Goal: Transaction & Acquisition: Purchase product/service

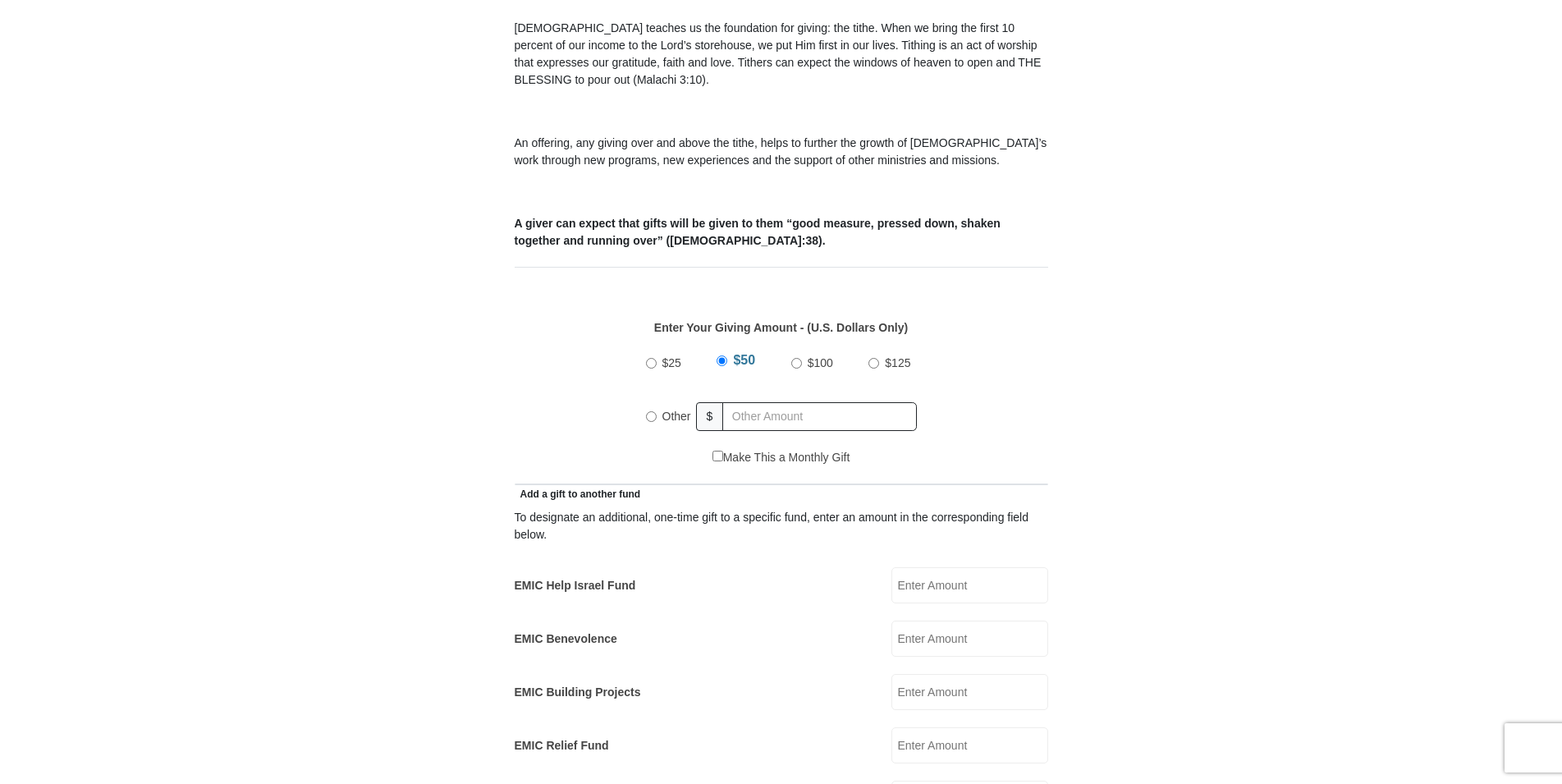
scroll to position [502, 0]
click at [650, 411] on input "Other" at bounding box center [651, 416] width 10 height 10
radio input "true"
type input "10.00"
click at [1191, 362] on form "[GEOGRAPHIC_DATA][DEMOGRAPHIC_DATA] Online Giving Because of gifts like yours, …" at bounding box center [781, 763] width 936 height 2400
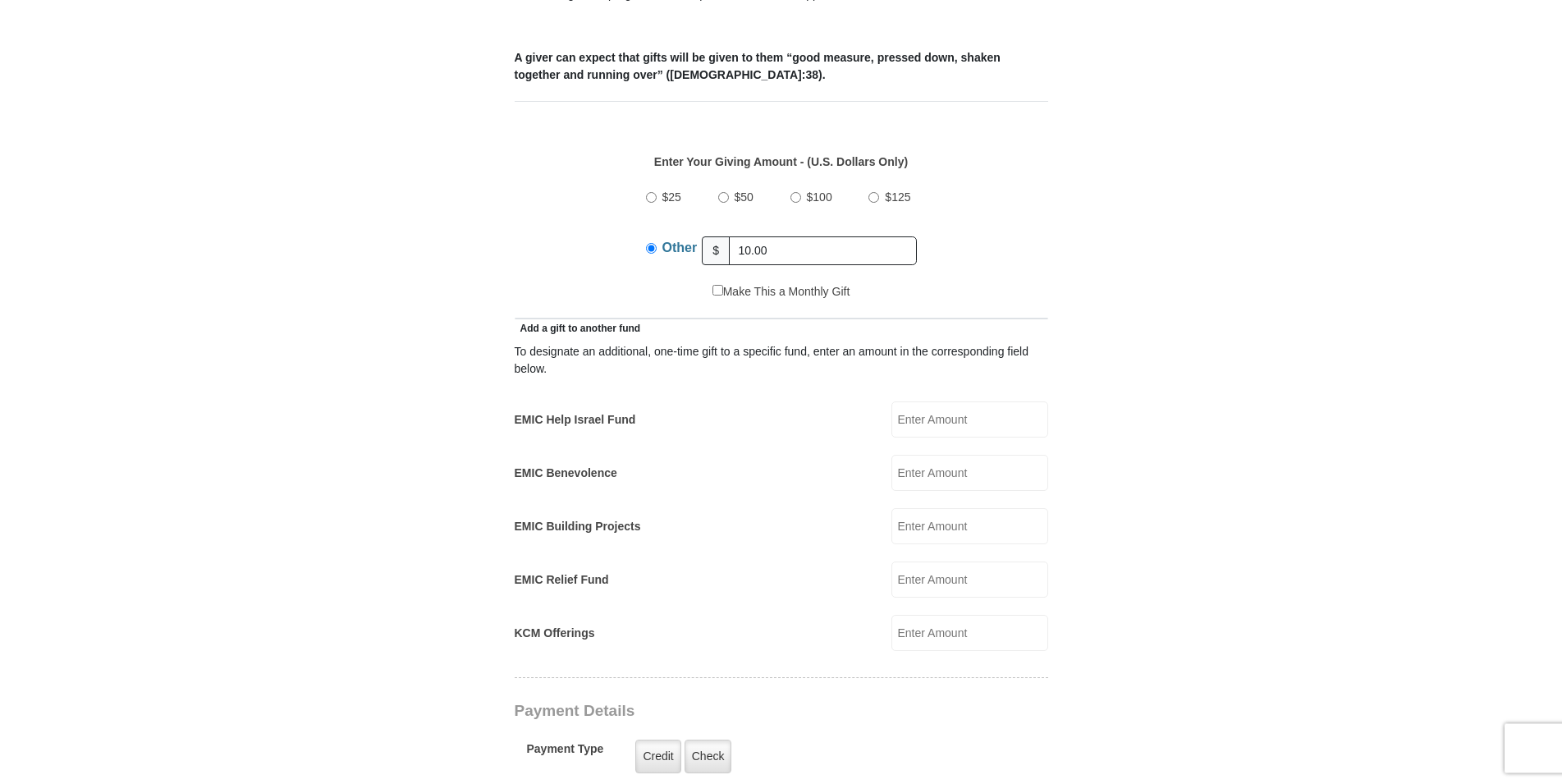
scroll to position [670, 0]
click at [926, 508] on input "EMIC Building Projects" at bounding box center [970, 524] width 157 height 36
type input "10.00"
click at [1084, 506] on form "[GEOGRAPHIC_DATA][DEMOGRAPHIC_DATA] Online Giving Because of gifts like yours, …" at bounding box center [781, 610] width 936 height 2427
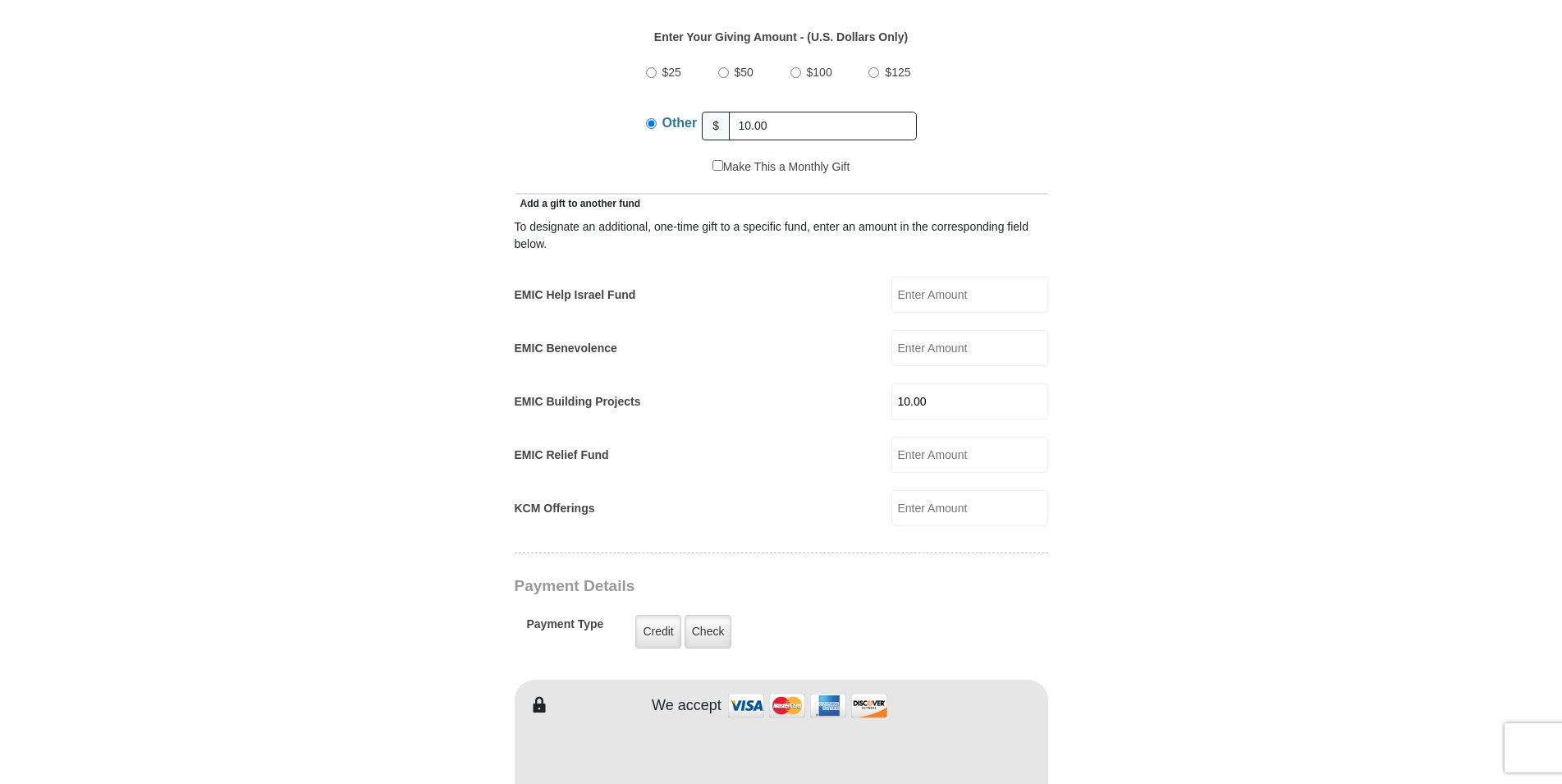
scroll to position [920, 0]
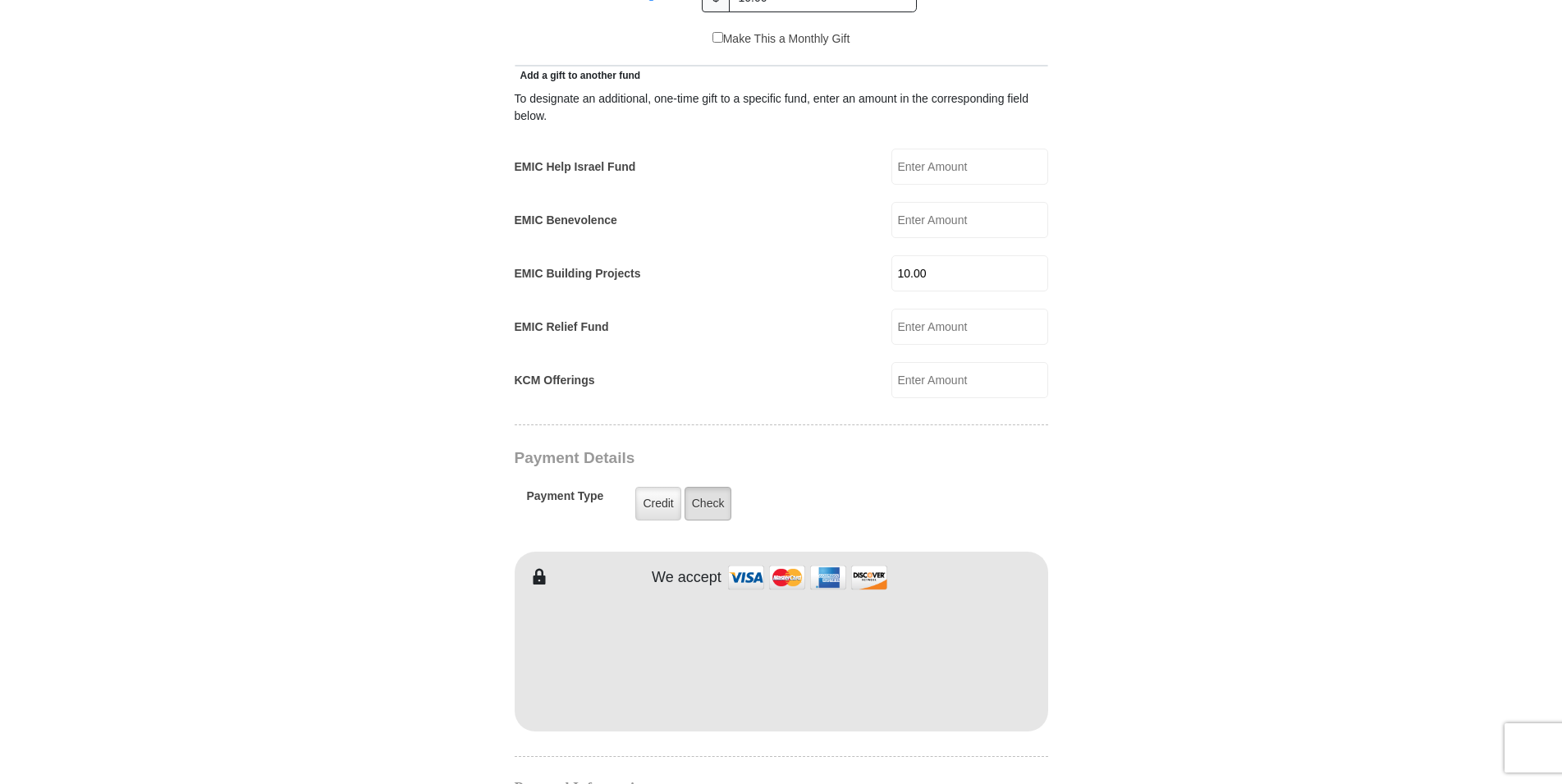
click at [716, 492] on label "Check" at bounding box center [708, 504] width 47 height 33
click at [0, 0] on input "Check" at bounding box center [0, 0] width 0 height 0
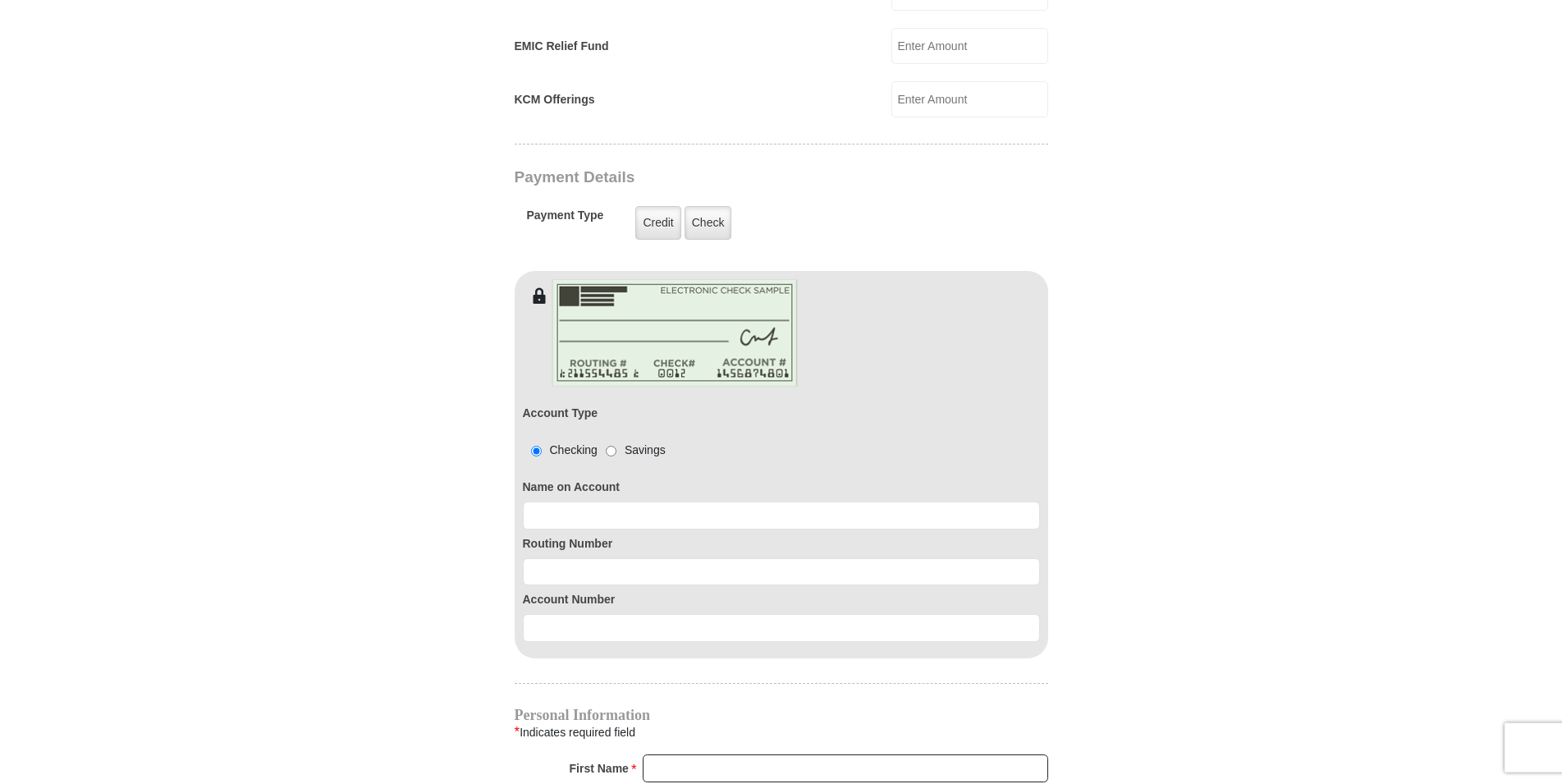
scroll to position [1255, 0]
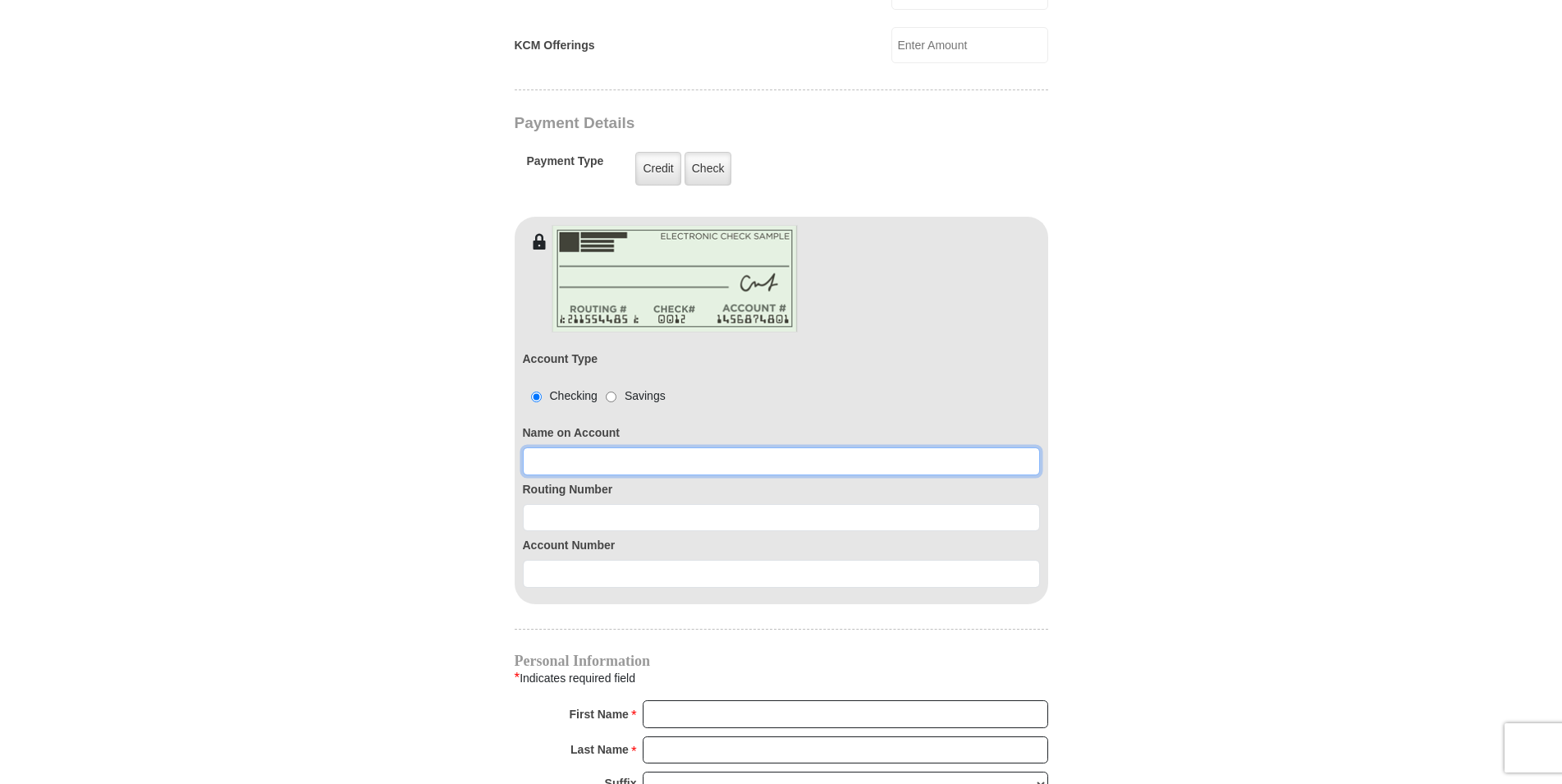
click at [623, 447] on input at bounding box center [781, 461] width 517 height 28
type input "[PERSON_NAME]"
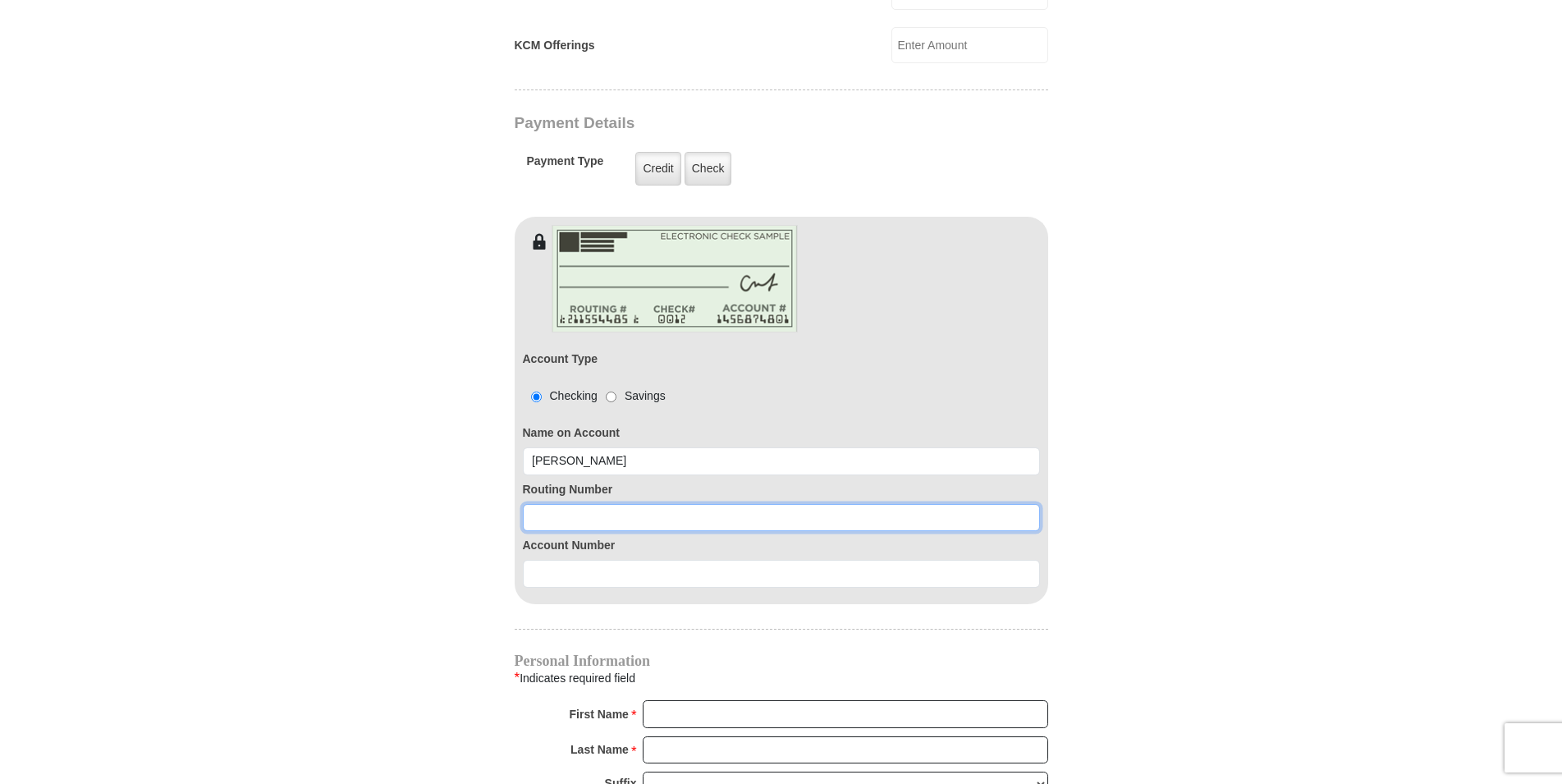
click at [569, 504] on input at bounding box center [781, 518] width 517 height 28
type input "272477694"
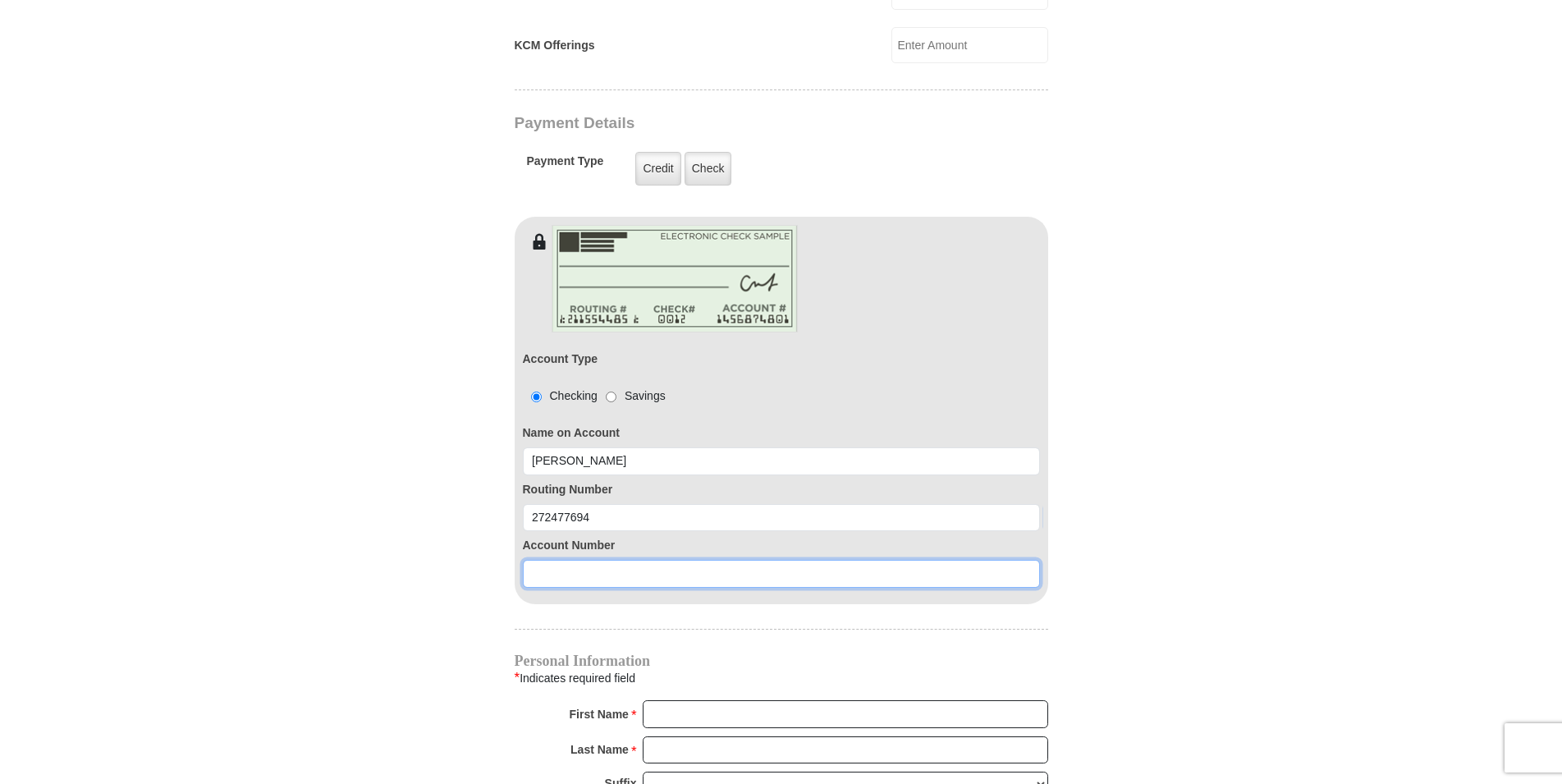
click at [582, 559] on input at bounding box center [781, 573] width 517 height 28
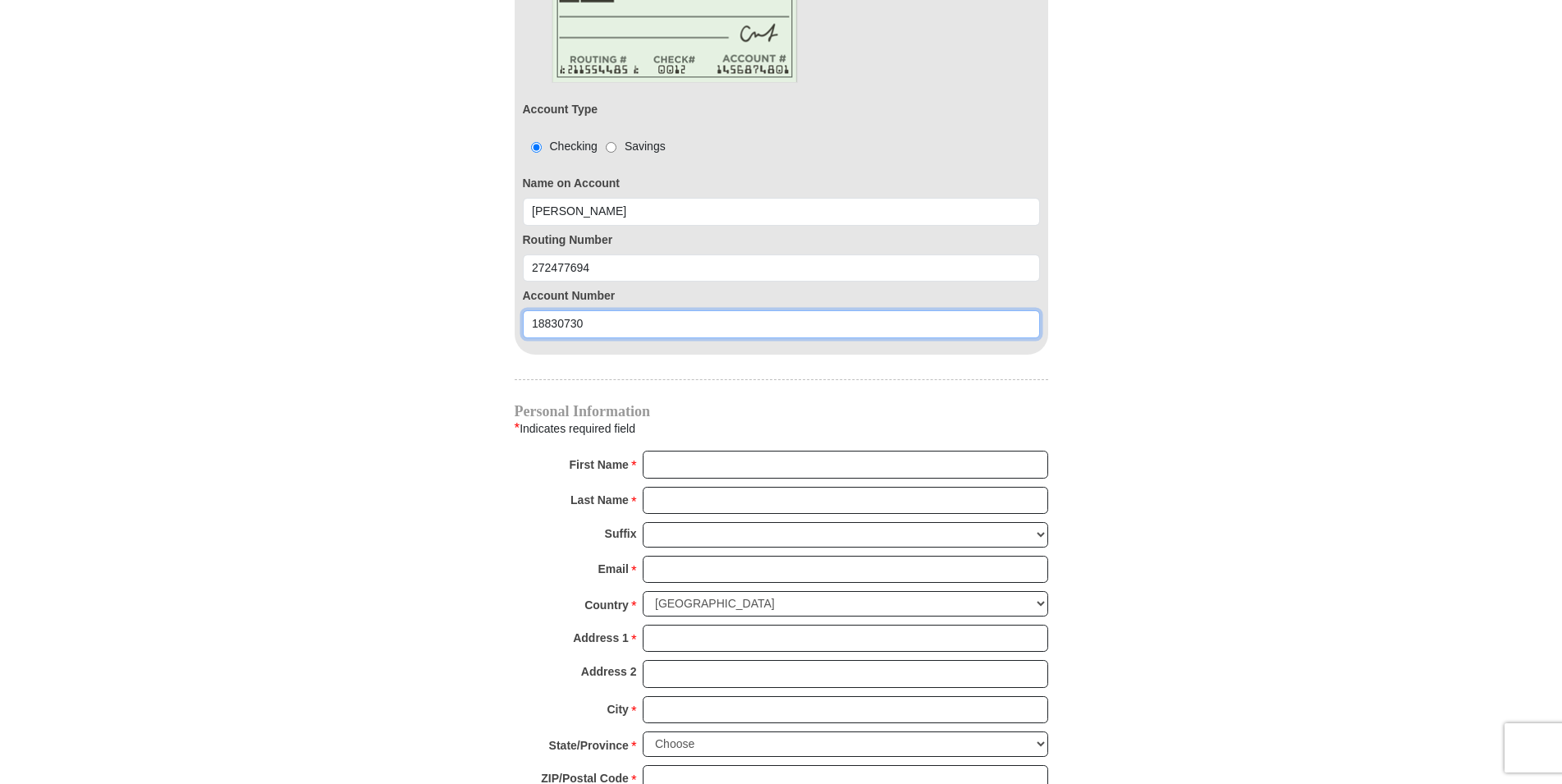
scroll to position [1507, 0]
type input "18830730"
click at [682, 449] on input "First Name *" at bounding box center [846, 463] width 406 height 28
type input "[PERSON_NAME]"
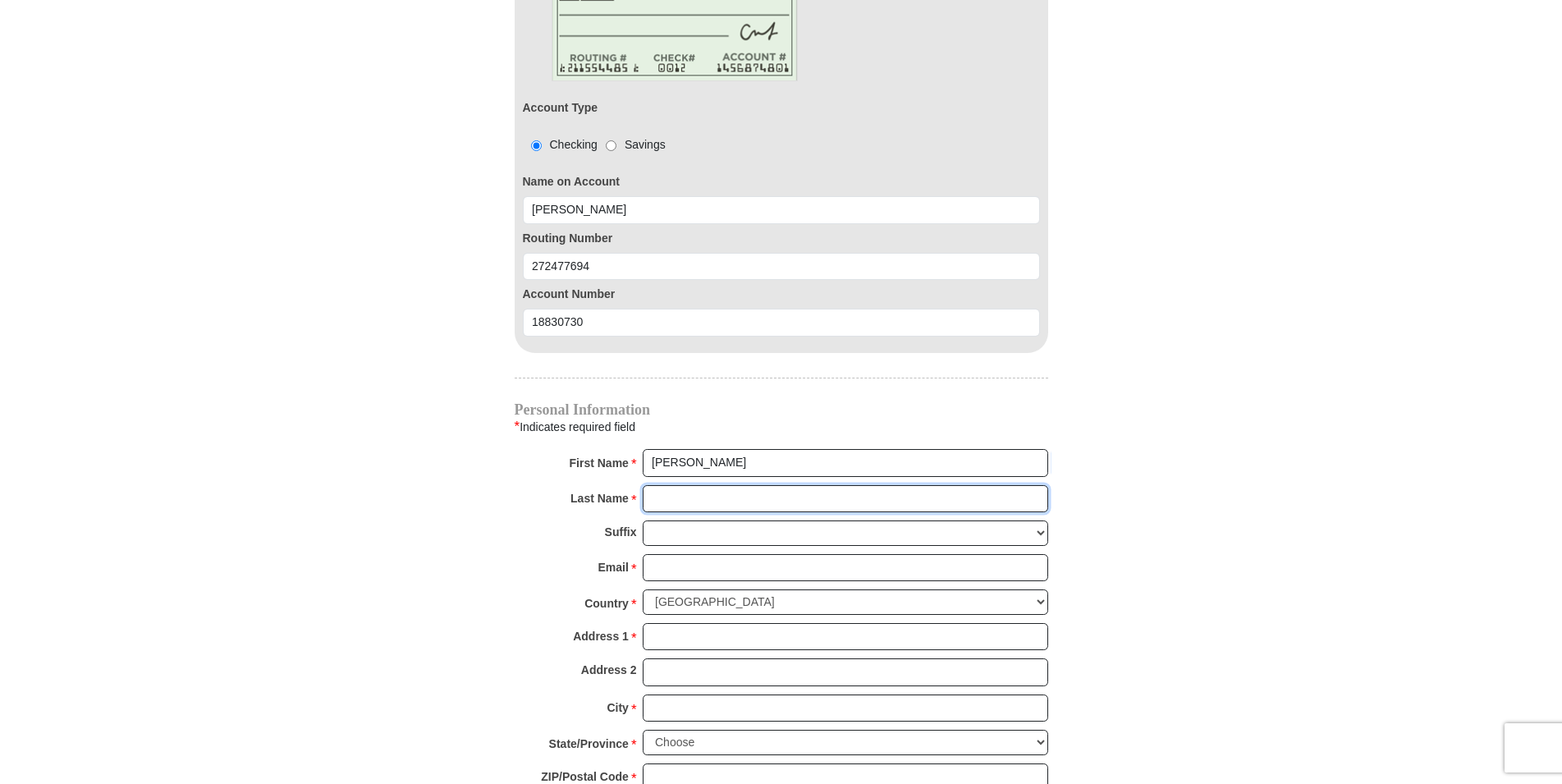
type input "[PERSON_NAME]"
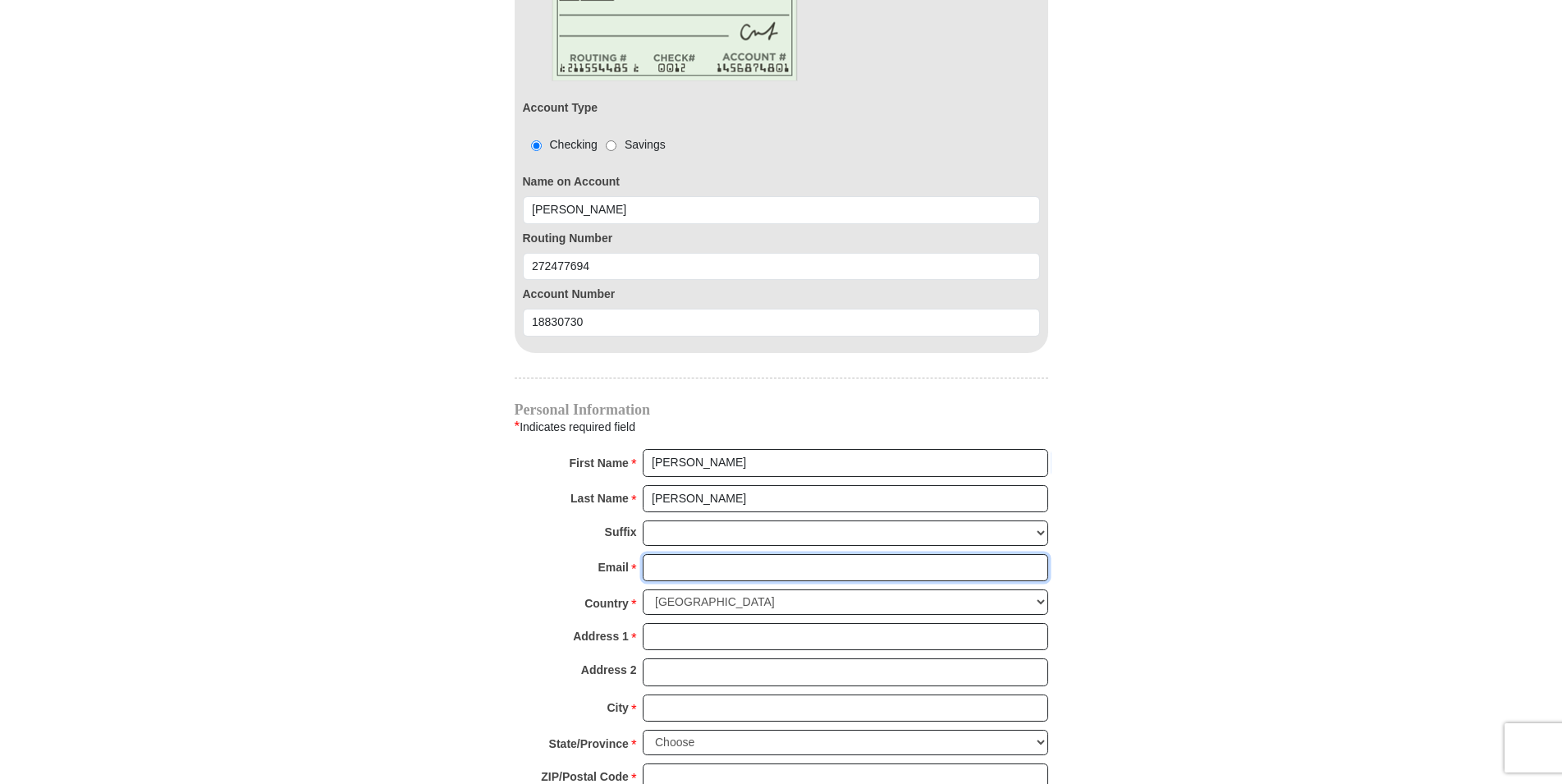
type input "[EMAIL_ADDRESS][DOMAIN_NAME]"
type input "15523 MacArthur"
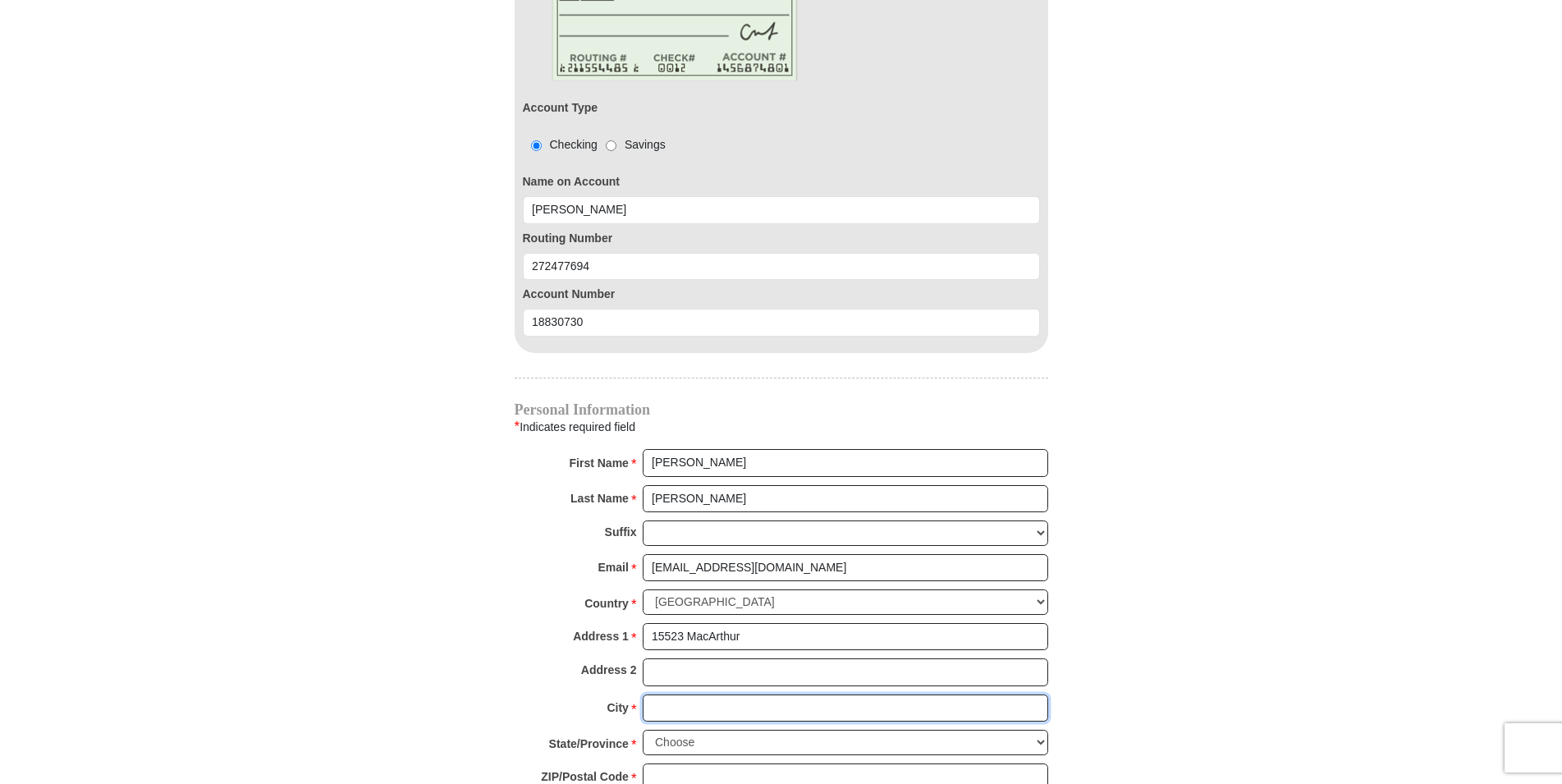
type input "[PERSON_NAME]"
select select "MI"
type input "48239"
type input "3135327542"
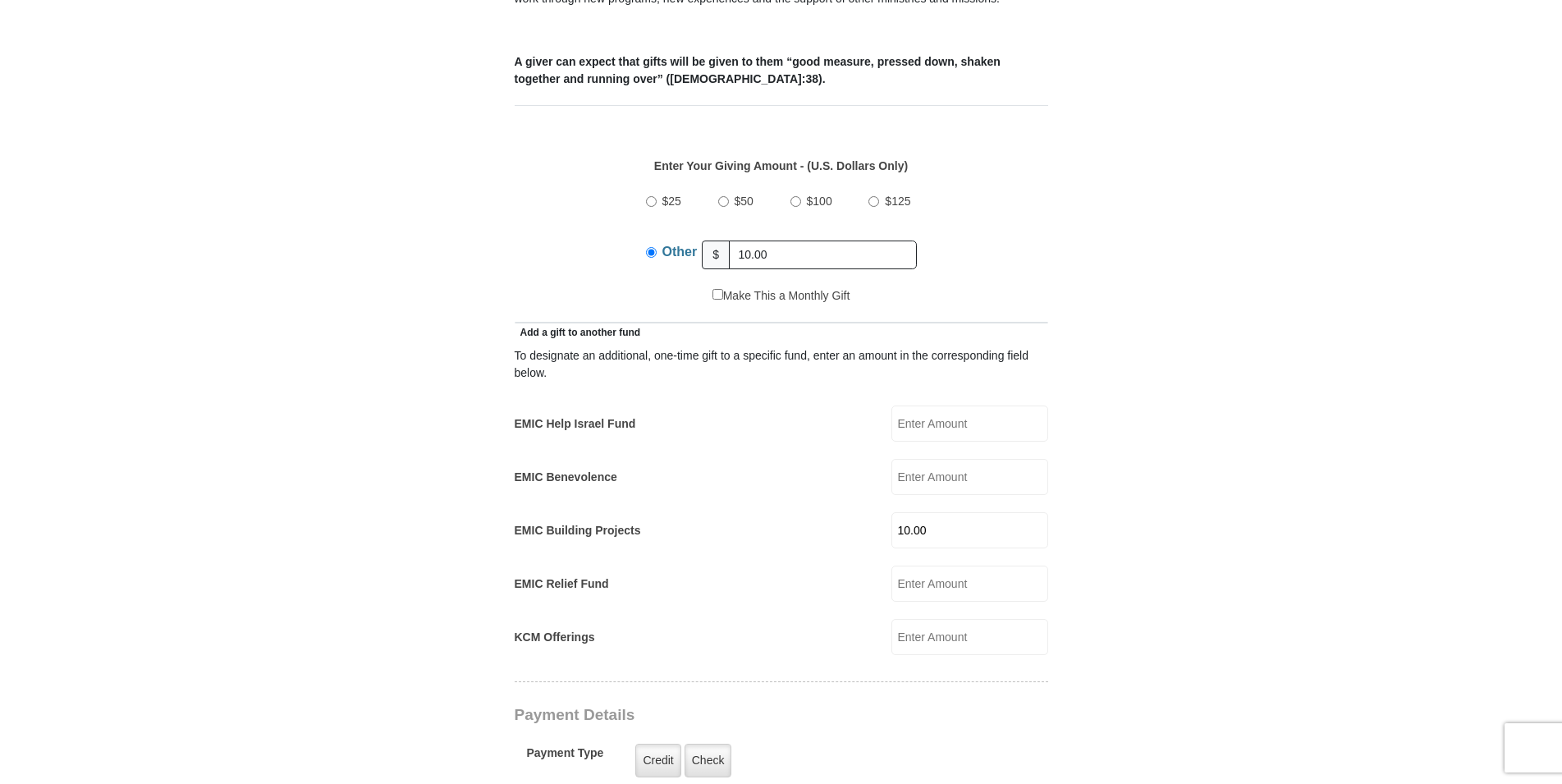
scroll to position [586, 0]
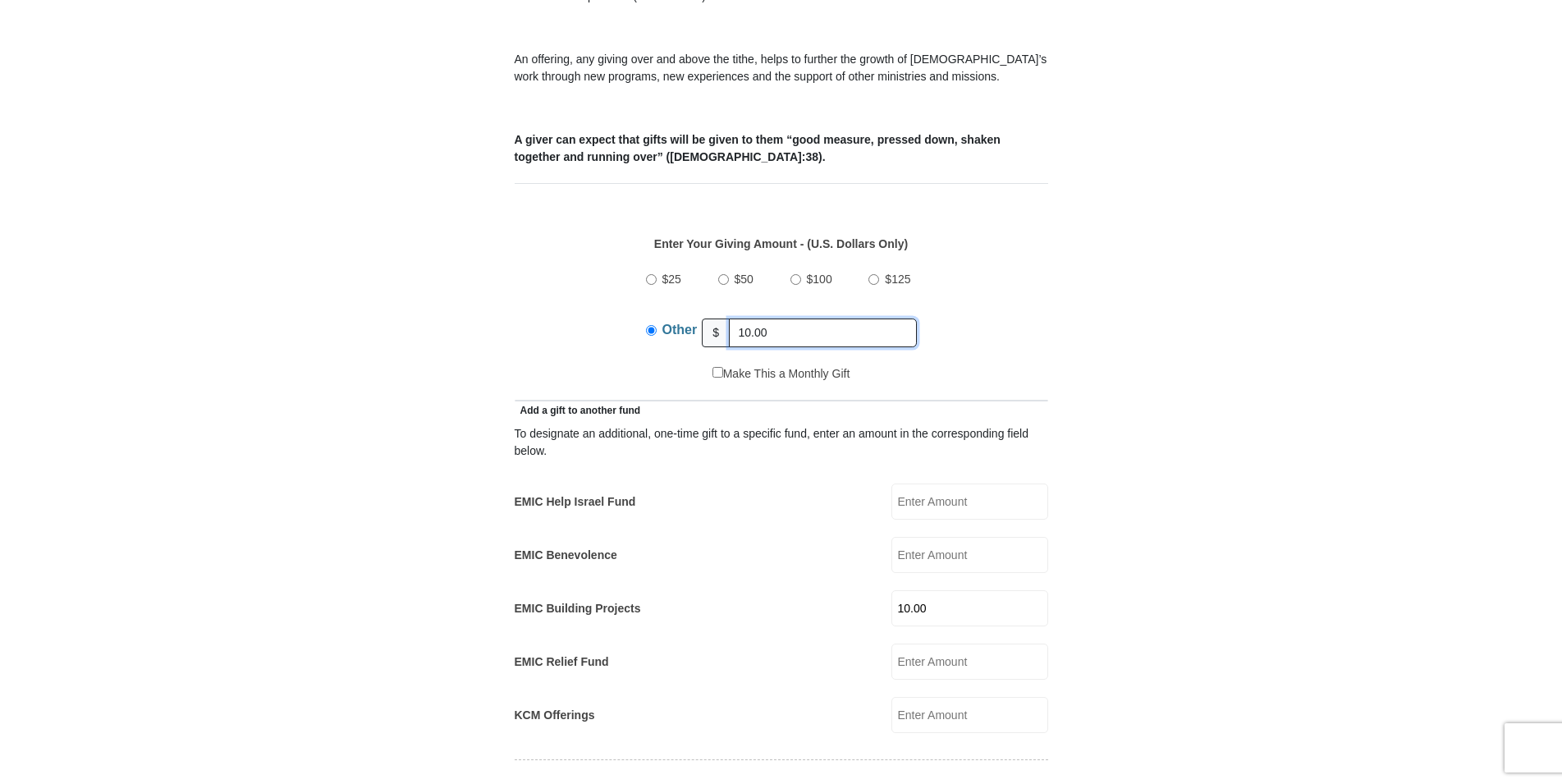
click at [807, 320] on input "10.00" at bounding box center [822, 332] width 188 height 29
type input "1"
click at [1095, 286] on form "[GEOGRAPHIC_DATA][DEMOGRAPHIC_DATA] Online Giving Because of gifts like yours, …" at bounding box center [781, 796] width 936 height 2634
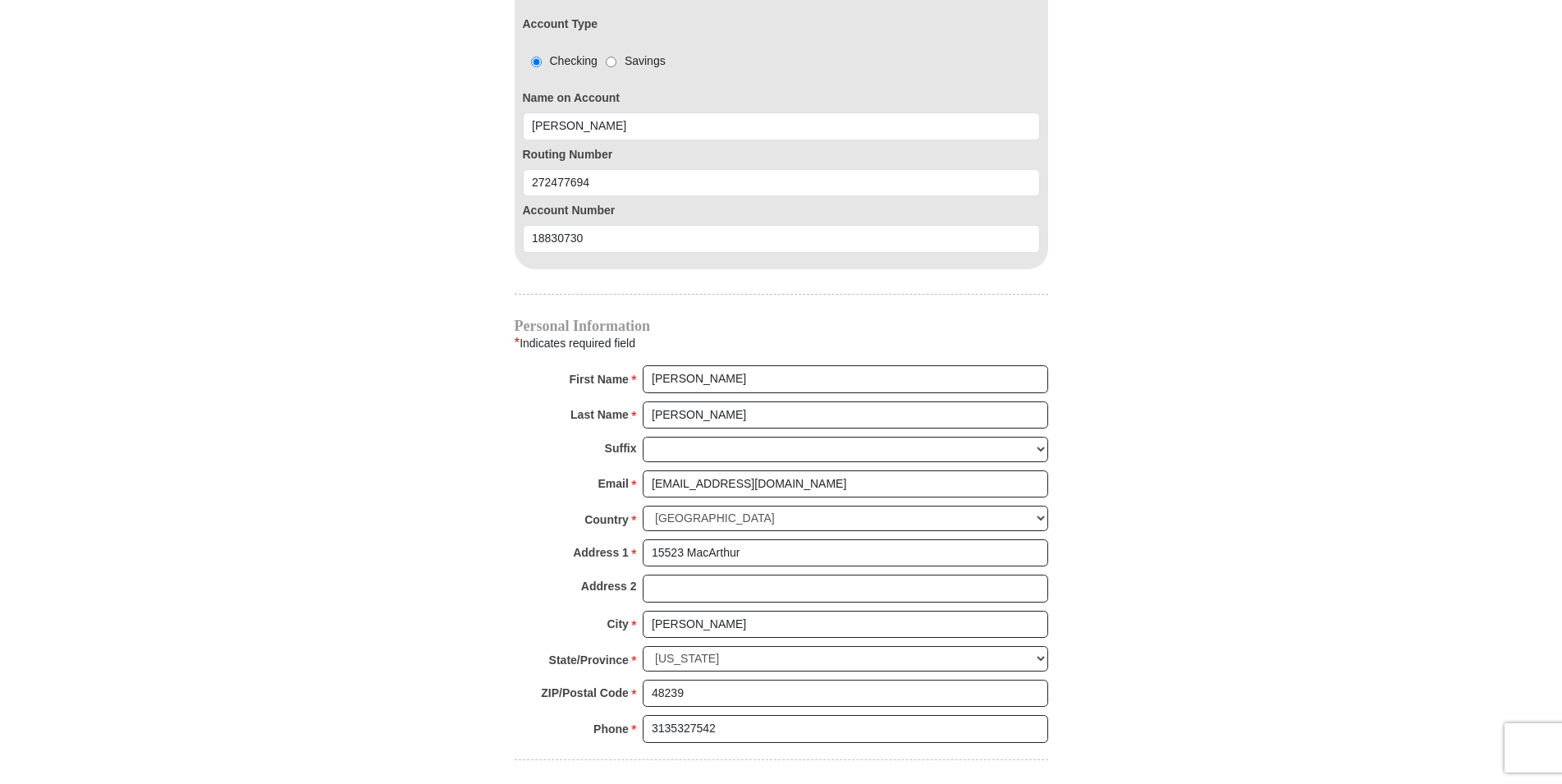
scroll to position [1758, 0]
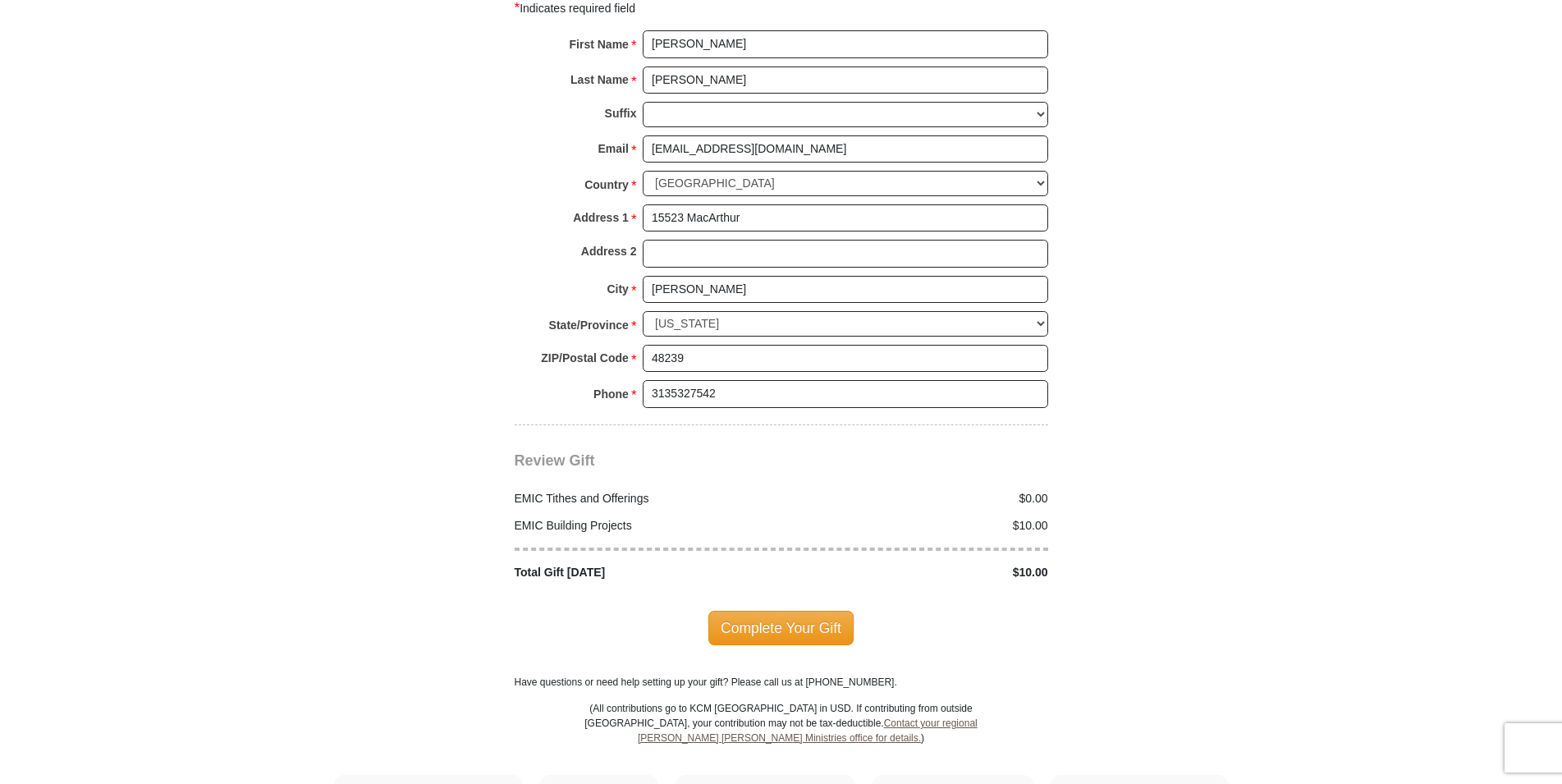
scroll to position [2092, 0]
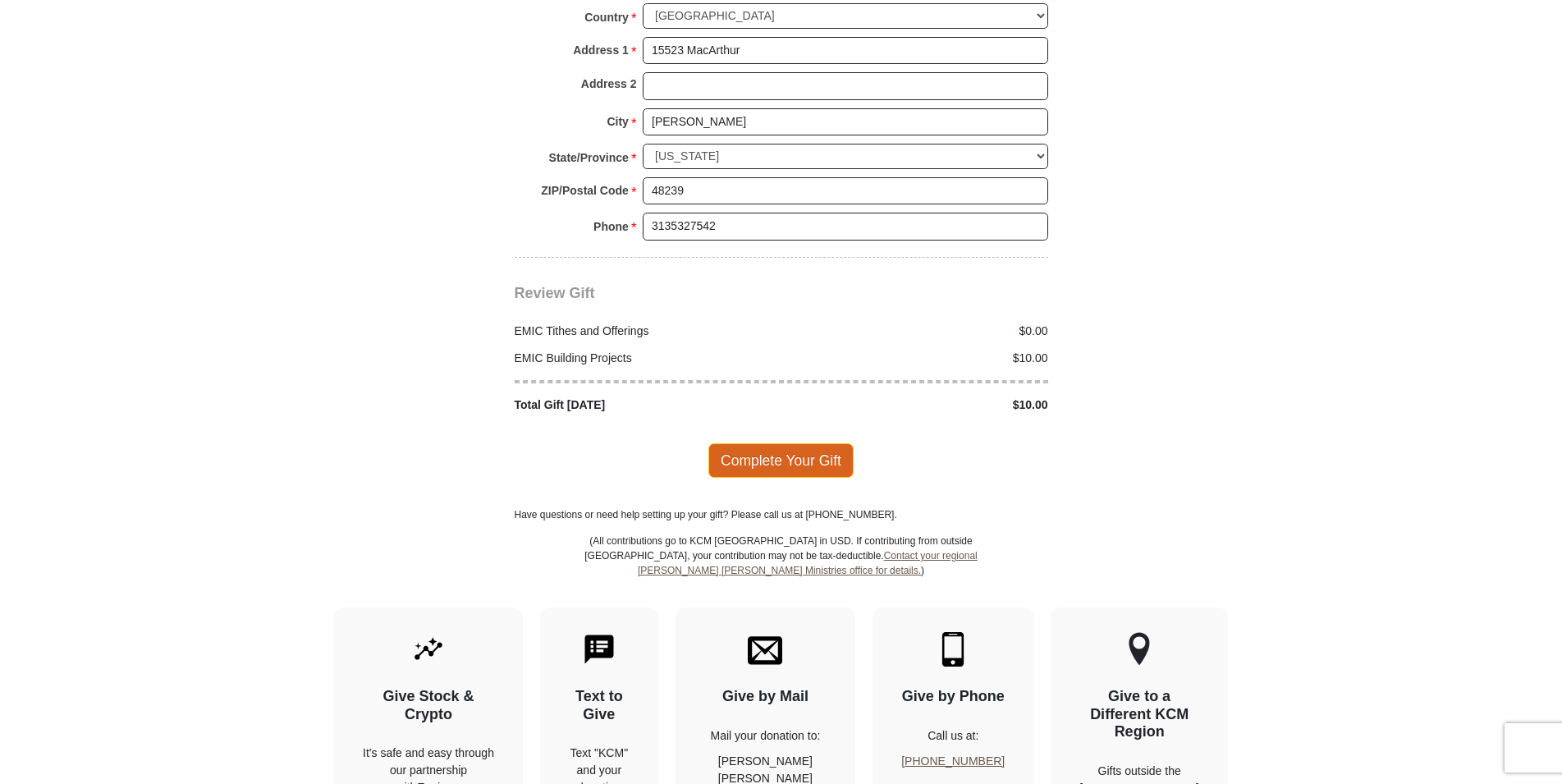
click at [793, 443] on span "Complete Your Gift" at bounding box center [781, 460] width 146 height 34
